Goal: Book appointment/travel/reservation

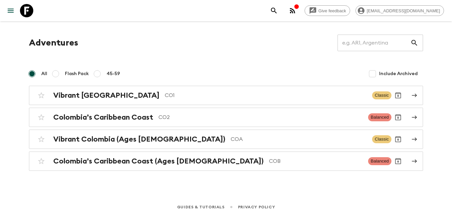
click at [111, 46] on div "Adventures ​" at bounding box center [226, 43] width 394 height 17
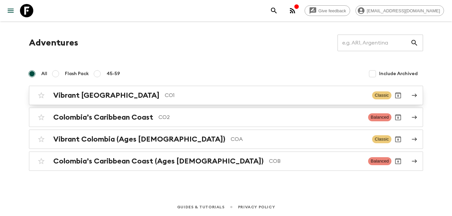
click at [89, 95] on h2 "Vibrant [GEOGRAPHIC_DATA]" at bounding box center [106, 95] width 106 height 9
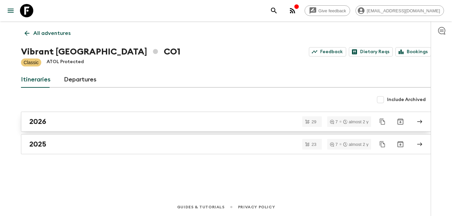
click at [79, 122] on div "2026" at bounding box center [219, 121] width 381 height 9
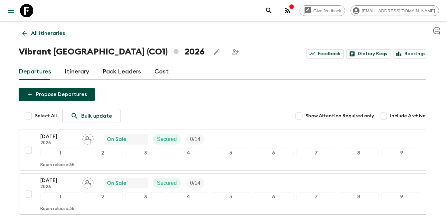
click at [22, 34] on icon at bounding box center [24, 33] width 7 height 7
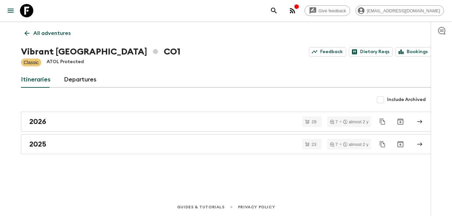
click at [25, 34] on icon at bounding box center [27, 33] width 5 height 5
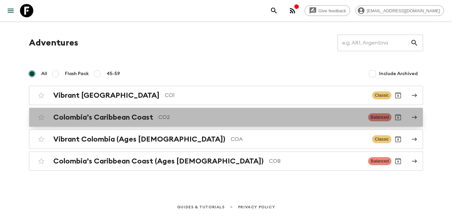
click at [133, 119] on h2 "Colombia’s Caribbean Coast" at bounding box center [103, 117] width 100 height 9
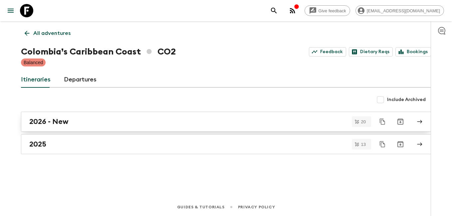
click at [52, 127] on link "2026 - New" at bounding box center [226, 122] width 410 height 20
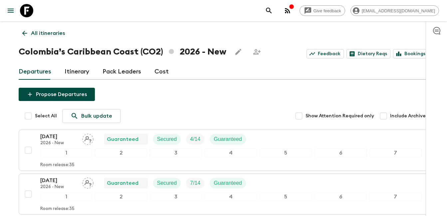
click at [22, 34] on icon at bounding box center [24, 33] width 7 height 7
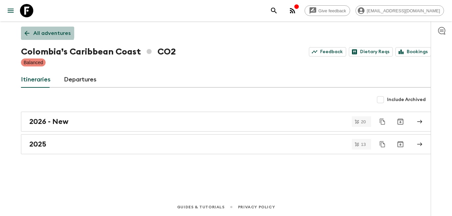
click at [26, 29] on link "All adventures" at bounding box center [47, 33] width 53 height 13
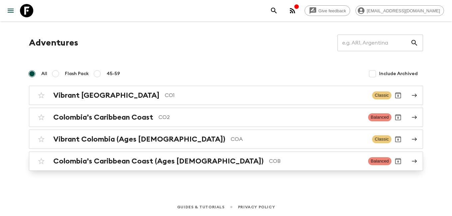
click at [162, 164] on h2 "Colombia’s Caribbean Coast (Ages [DEMOGRAPHIC_DATA])" at bounding box center [158, 161] width 210 height 9
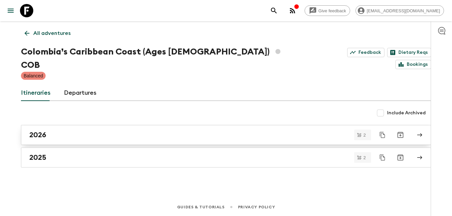
click at [97, 131] on div "2026" at bounding box center [219, 135] width 381 height 9
